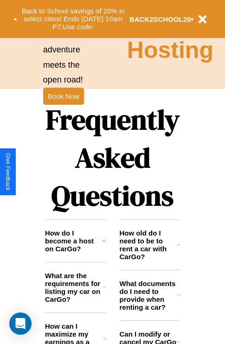
scroll to position [1124, 0]
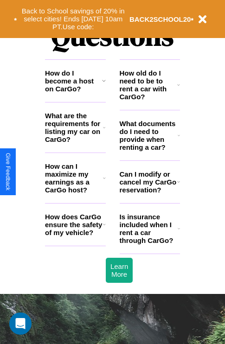
click at [149, 100] on h3 "How old do I need to be to rent a car with CarGo?" at bounding box center [149, 85] width 58 height 32
click at [149, 194] on h3 "Can I modify or cancel my CarGo reservation?" at bounding box center [149, 182] width 58 height 24
click at [149, 150] on h3 "What documents do I need to provide when renting a car?" at bounding box center [149, 136] width 58 height 32
click at [149, 100] on h3 "How old do I need to be to rent a car with CarGo?" at bounding box center [149, 85] width 58 height 32
click at [178, 186] on icon at bounding box center [178, 181] width 3 height 7
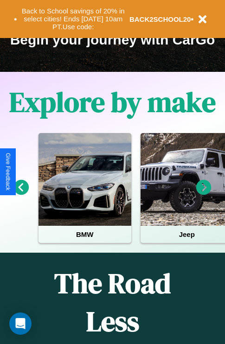
scroll to position [143, 0]
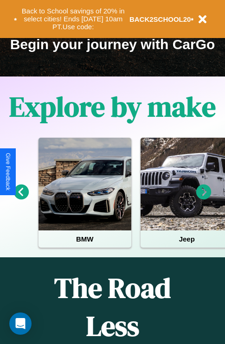
click at [204, 199] on icon at bounding box center [203, 192] width 15 height 15
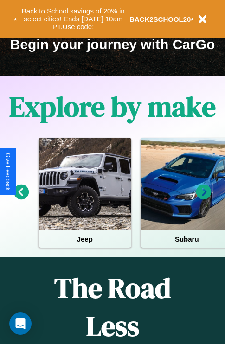
click at [204, 199] on icon at bounding box center [203, 192] width 15 height 15
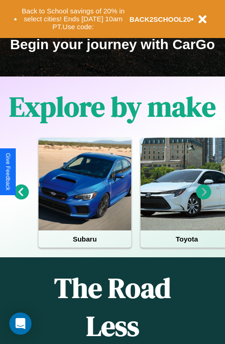
click at [204, 199] on icon at bounding box center [203, 192] width 15 height 15
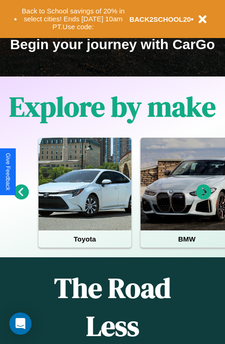
click at [204, 199] on icon at bounding box center [203, 192] width 15 height 15
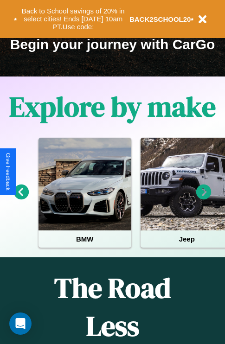
click at [204, 199] on icon at bounding box center [203, 192] width 15 height 15
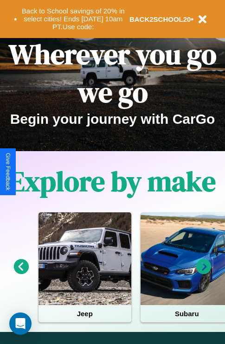
scroll to position [0, 0]
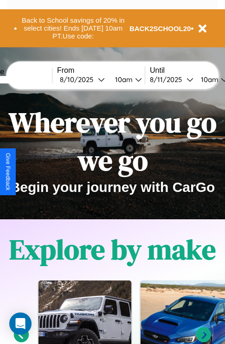
click at [31, 79] on input "text" at bounding box center [17, 79] width 70 height 7
type input "******"
click at [94, 79] on div "[DATE]" at bounding box center [79, 79] width 38 height 9
select select "*"
select select "****"
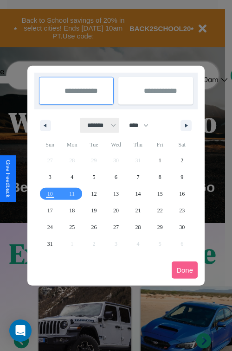
click at [97, 125] on select "******* ******** ***** ***** *** **** **** ****** ********* ******* ******** **…" at bounding box center [99, 125] width 39 height 15
select select "**"
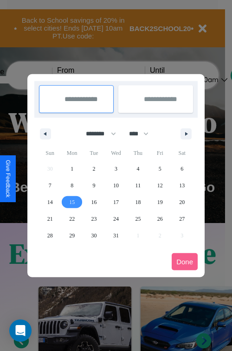
click at [72, 202] on span "15" at bounding box center [72, 202] width 6 height 17
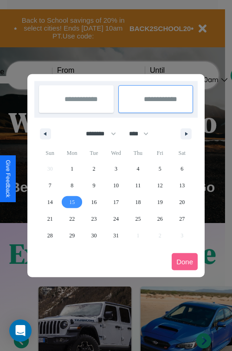
type input "**********"
click at [116, 202] on span "17" at bounding box center [116, 202] width 6 height 17
type input "**********"
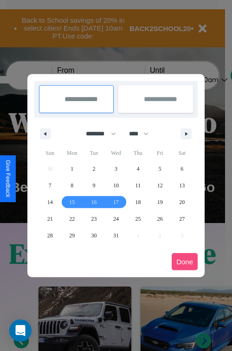
click at [185, 262] on button "Done" at bounding box center [185, 261] width 26 height 17
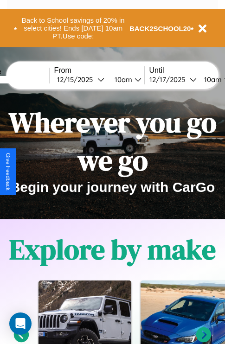
click at [133, 79] on div "10am" at bounding box center [122, 79] width 25 height 9
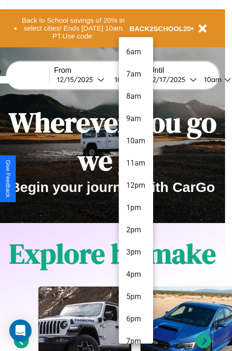
click at [136, 252] on li "3pm" at bounding box center [136, 252] width 34 height 22
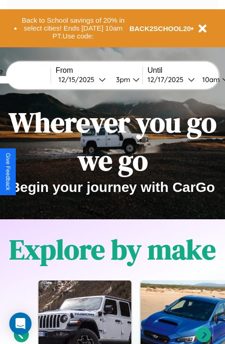
scroll to position [0, 35]
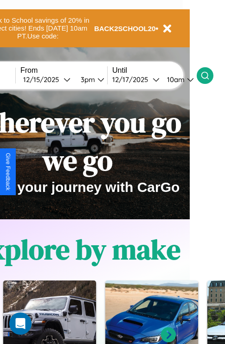
click at [210, 75] on icon at bounding box center [204, 75] width 9 height 9
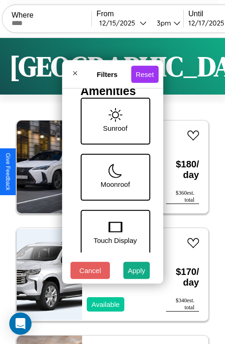
scroll to position [358, 0]
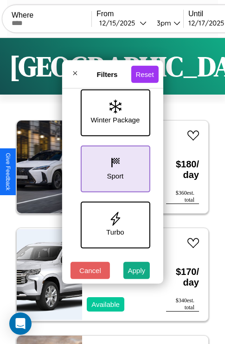
click at [114, 167] on icon at bounding box center [115, 163] width 14 height 14
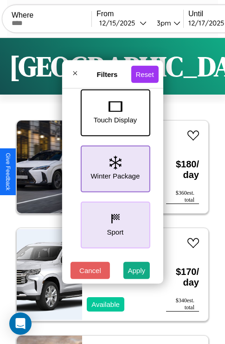
click at [114, 167] on icon at bounding box center [115, 163] width 12 height 14
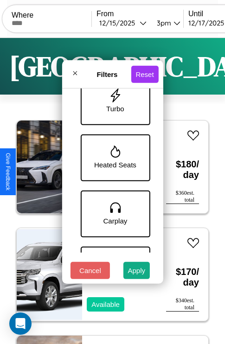
scroll to position [638, 0]
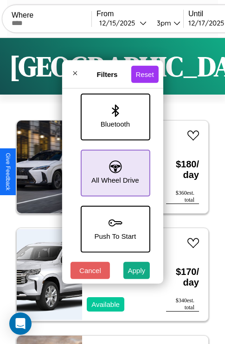
click at [114, 168] on icon at bounding box center [115, 167] width 13 height 13
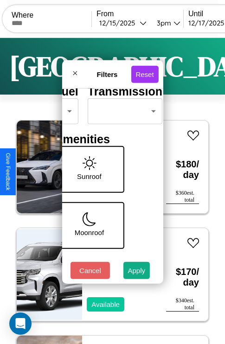
scroll to position [75, 29]
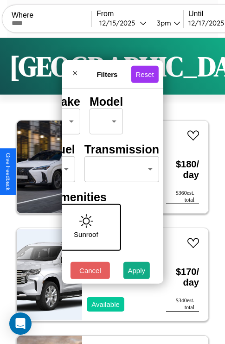
click at [120, 167] on body "CarGo Where From [DATE] 3pm Until [DATE] 10am Become a Host Login Sign Up Bosto…" at bounding box center [112, 191] width 225 height 383
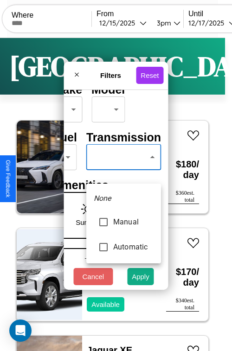
type input "******"
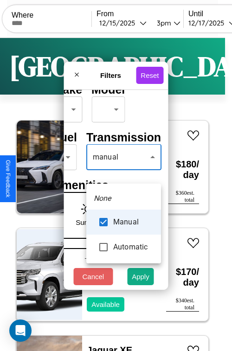
click at [123, 171] on div at bounding box center [116, 175] width 232 height 351
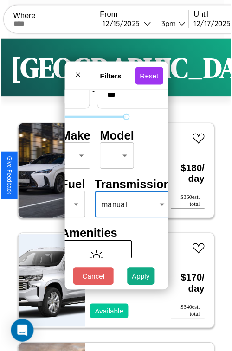
scroll to position [27, 19]
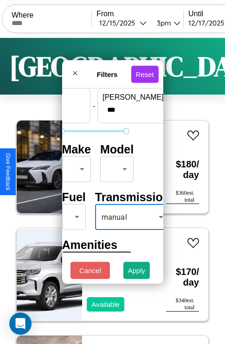
click at [75, 167] on body "CarGo Where From [DATE] 3pm Until [DATE] 10am Become a Host Login Sign Up Bosto…" at bounding box center [112, 191] width 225 height 383
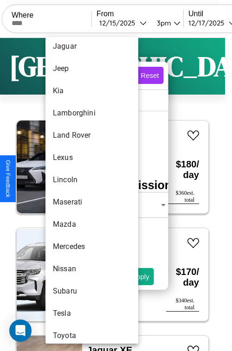
scroll to position [463, 0]
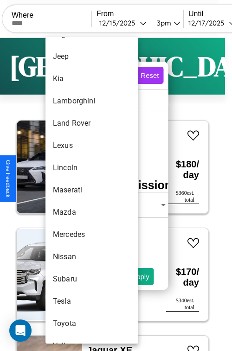
click at [74, 190] on li "Maserati" at bounding box center [91, 190] width 93 height 22
type input "********"
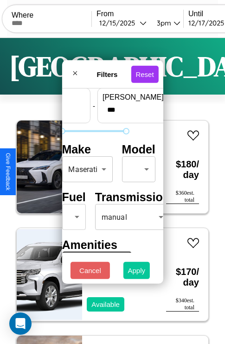
click at [137, 273] on button "Apply" at bounding box center [136, 270] width 27 height 17
